Goal: Transaction & Acquisition: Purchase product/service

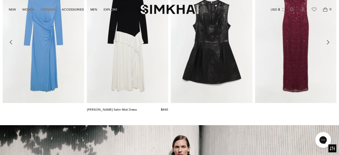
scroll to position [271, 0]
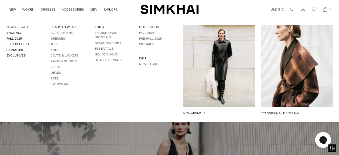
click at [25, 25] on h4 "New Arrivals" at bounding box center [21, 27] width 31 height 4
click at [24, 28] on link "New Arrivals" at bounding box center [17, 27] width 23 height 4
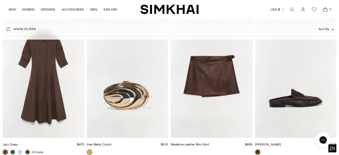
scroll to position [497, 0]
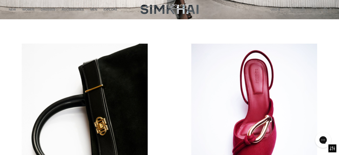
scroll to position [328, 0]
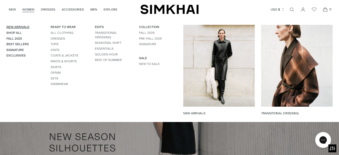
click at [20, 26] on link "New Arrivals" at bounding box center [17, 27] width 23 height 4
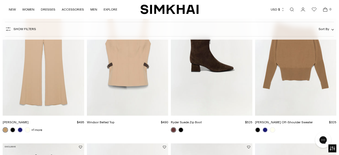
scroll to position [680, 0]
